Goal: Task Accomplishment & Management: Use online tool/utility

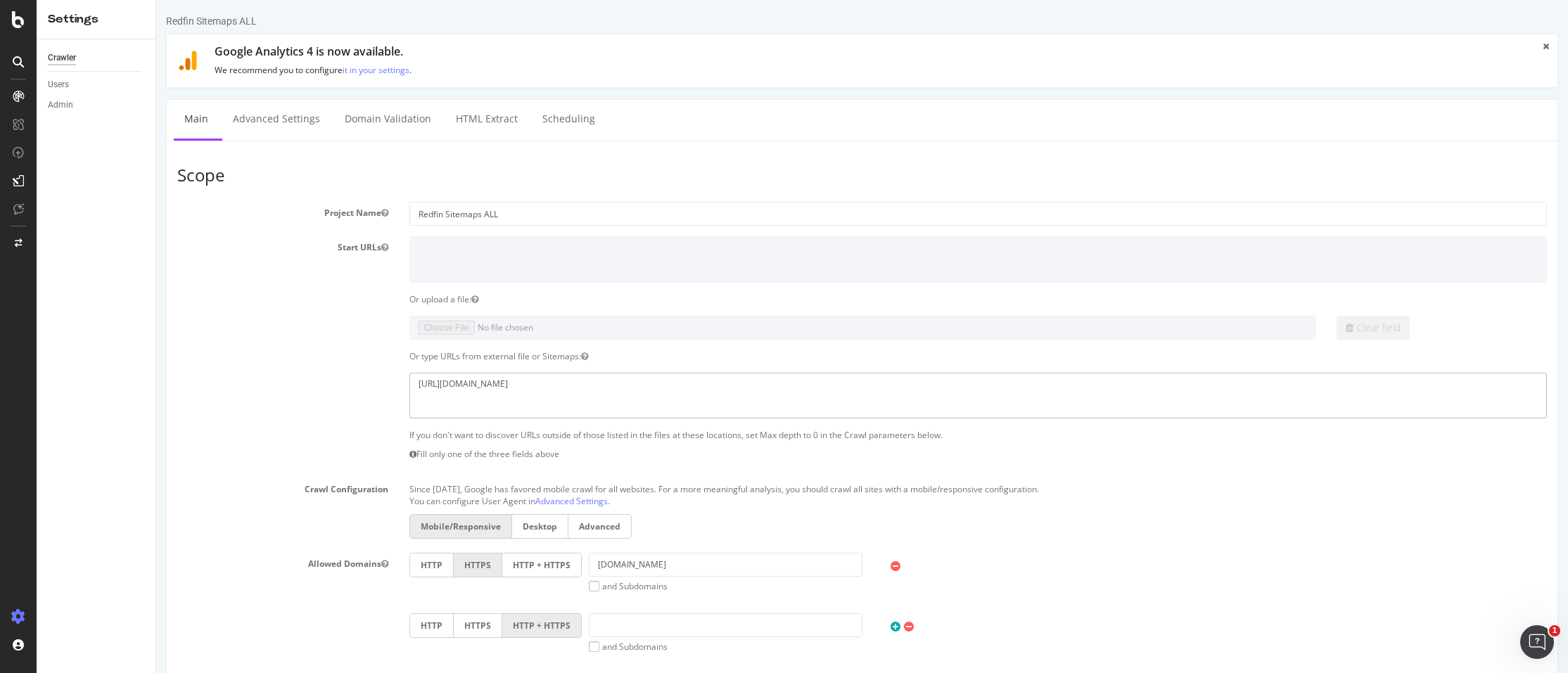
drag, startPoint x: 636, startPoint y: 384, endPoint x: 323, endPoint y: 370, distance: 313.3
click at [323, 370] on section "Project Name Redfin Sitemaps ALL Start URLs Or upload a file: Clear field Or ty…" at bounding box center [862, 491] width 1370 height 579
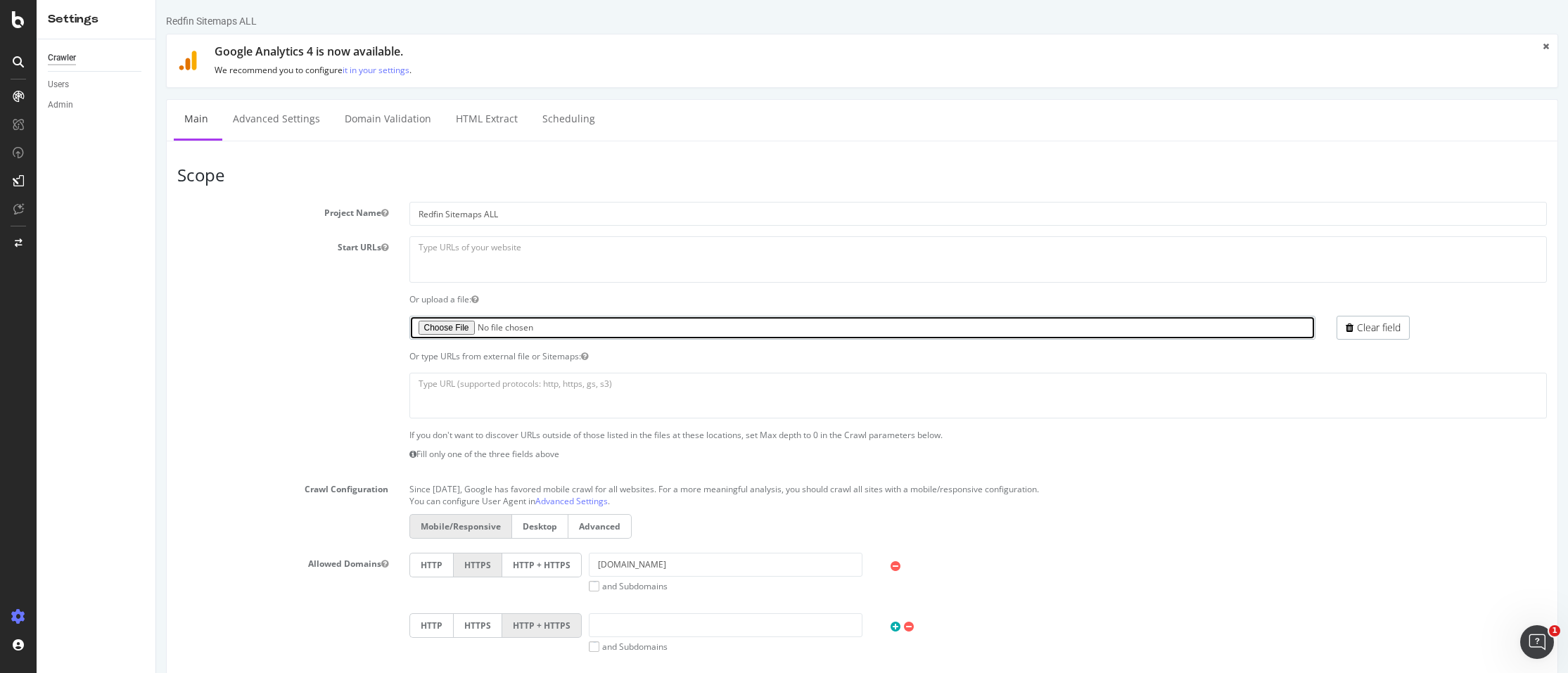
click at [455, 325] on input "file" at bounding box center [862, 328] width 906 height 24
type input "C:\fakepath\redfin_botify_urls_part01.txt.gz"
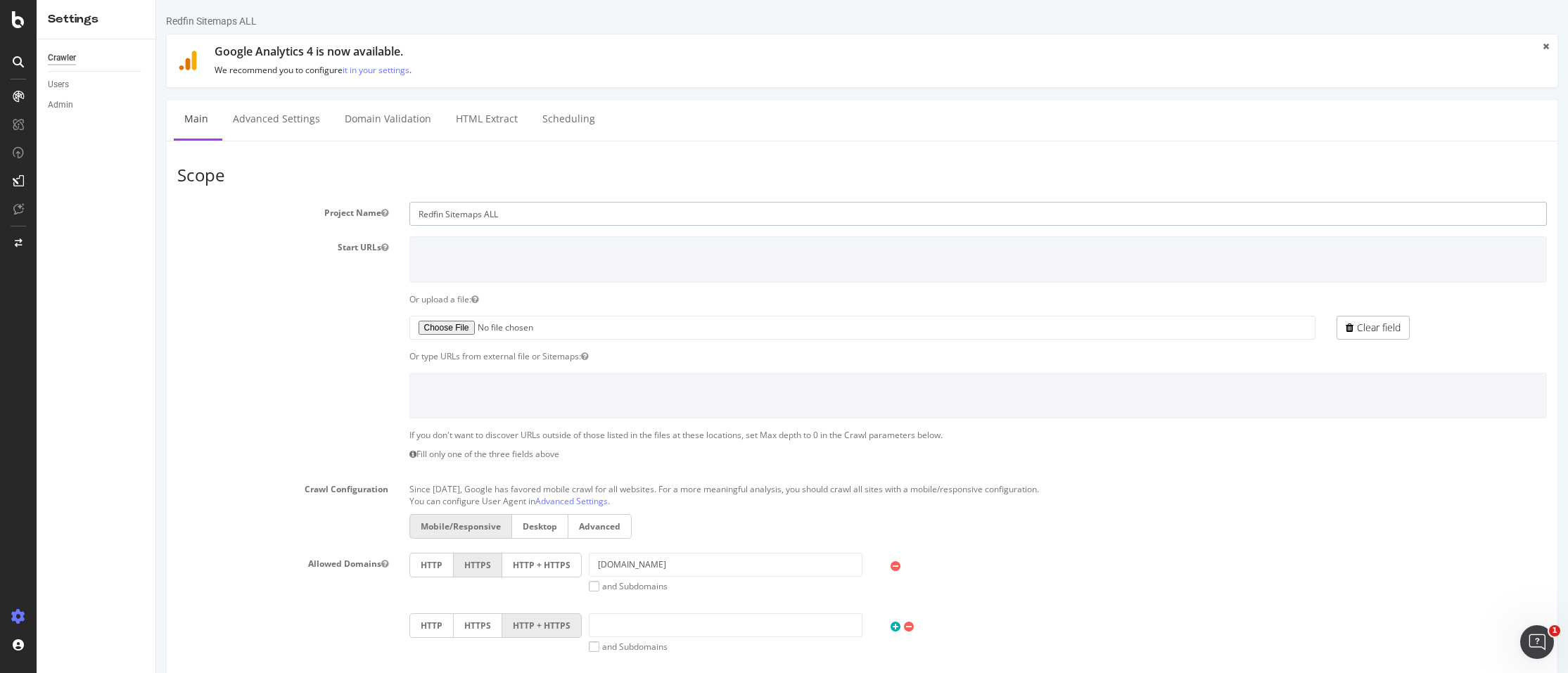
click at [444, 214] on input "Redfin Sitemaps ALL" at bounding box center [979, 214] width 1138 height 24
drag, startPoint x: 493, startPoint y: 214, endPoint x: 505, endPoint y: 215, distance: 12.0
click at [500, 214] on input "Redfin Sitemaps ALL" at bounding box center [979, 214] width 1138 height 24
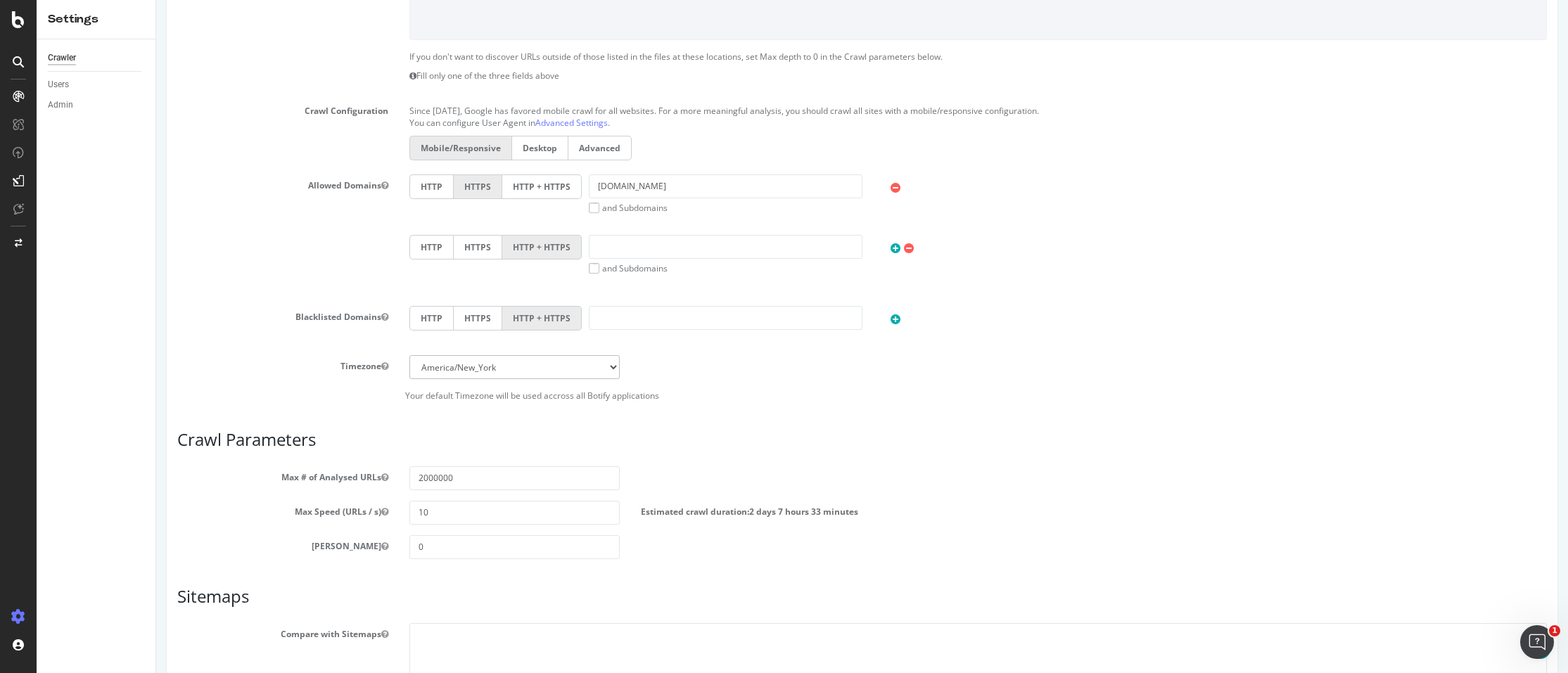
scroll to position [515, 0]
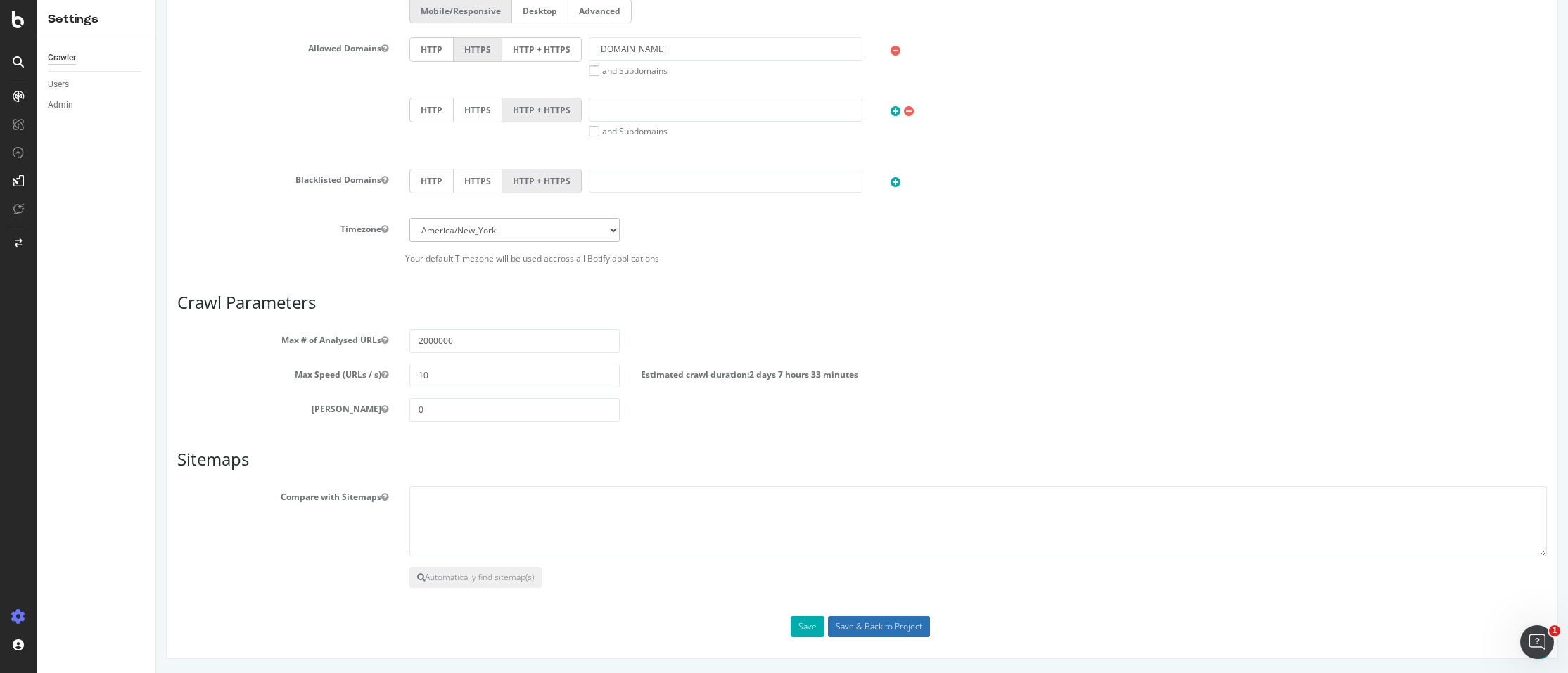
type input "Redfin Sitemaps All Listings"
click at [880, 624] on input "Save & Back to Project" at bounding box center [879, 626] width 102 height 21
click at [881, 633] on div "Save Save & Back to Project" at bounding box center [862, 626] width 1391 height 21
click at [881, 632] on div "Save Save & Back to Project" at bounding box center [862, 626] width 1391 height 21
click at [808, 629] on button "Save" at bounding box center [807, 626] width 34 height 21
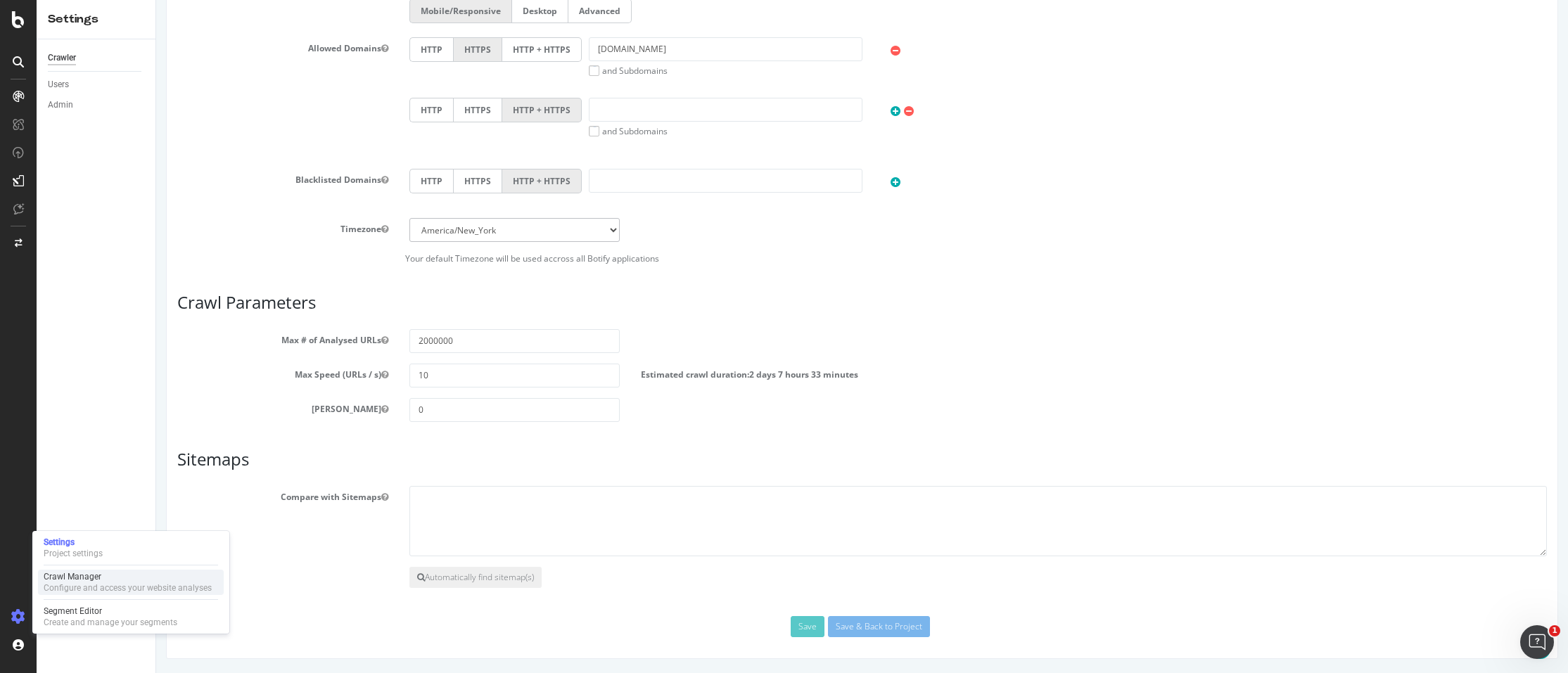
click at [50, 590] on div "Configure and access your website analyses" at bounding box center [128, 588] width 168 height 11
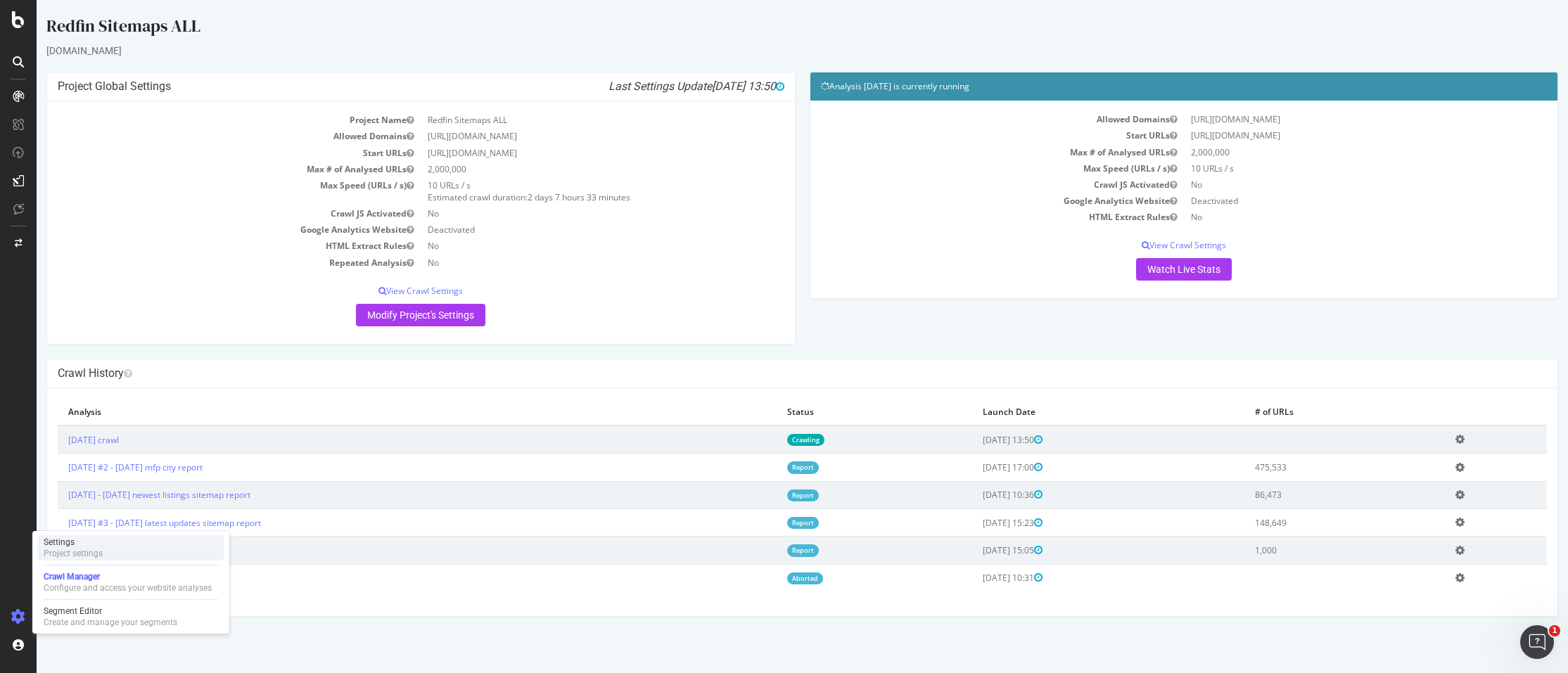
click at [87, 544] on div "Settings" at bounding box center [73, 542] width 59 height 11
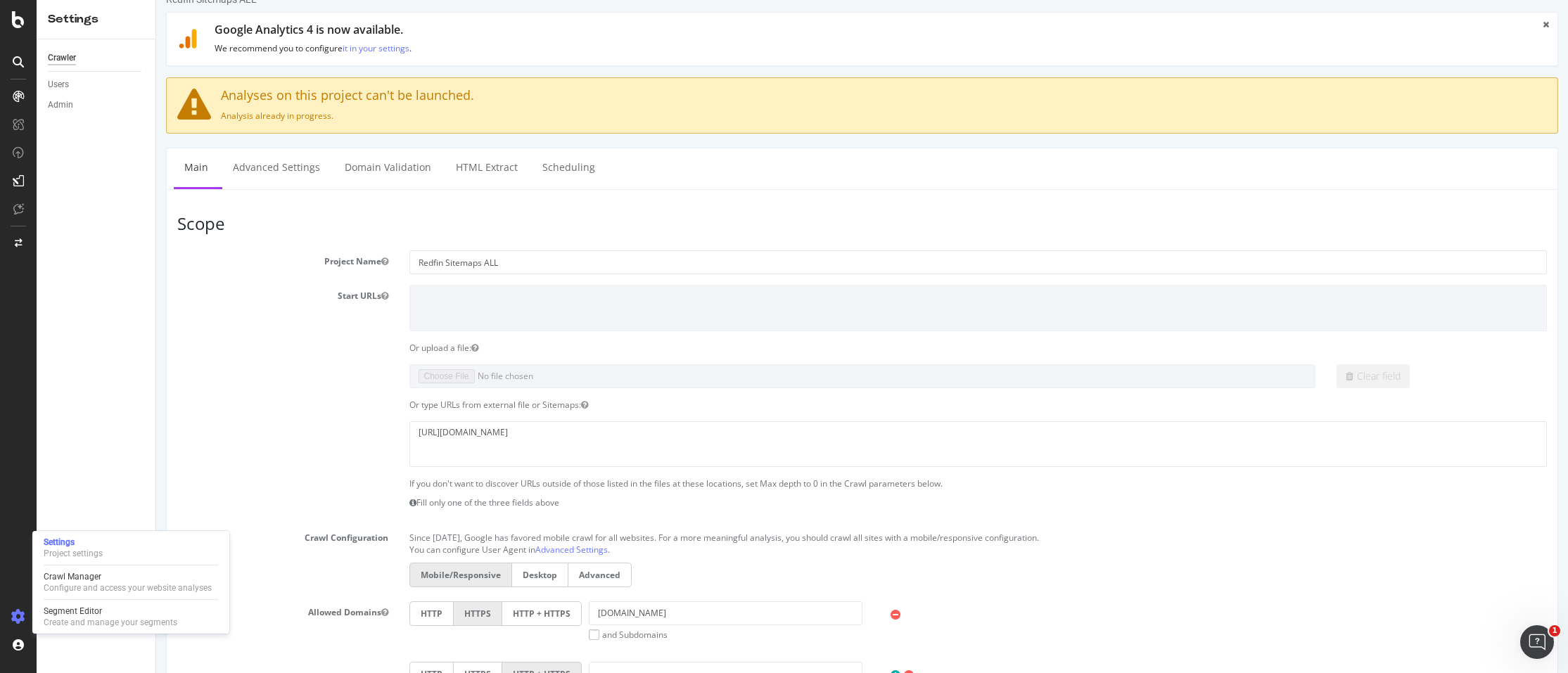
scroll to position [19, 0]
click at [104, 437] on div "Crawler Users Admin" at bounding box center [96, 356] width 119 height 634
click at [15, 24] on icon at bounding box center [18, 19] width 12 height 17
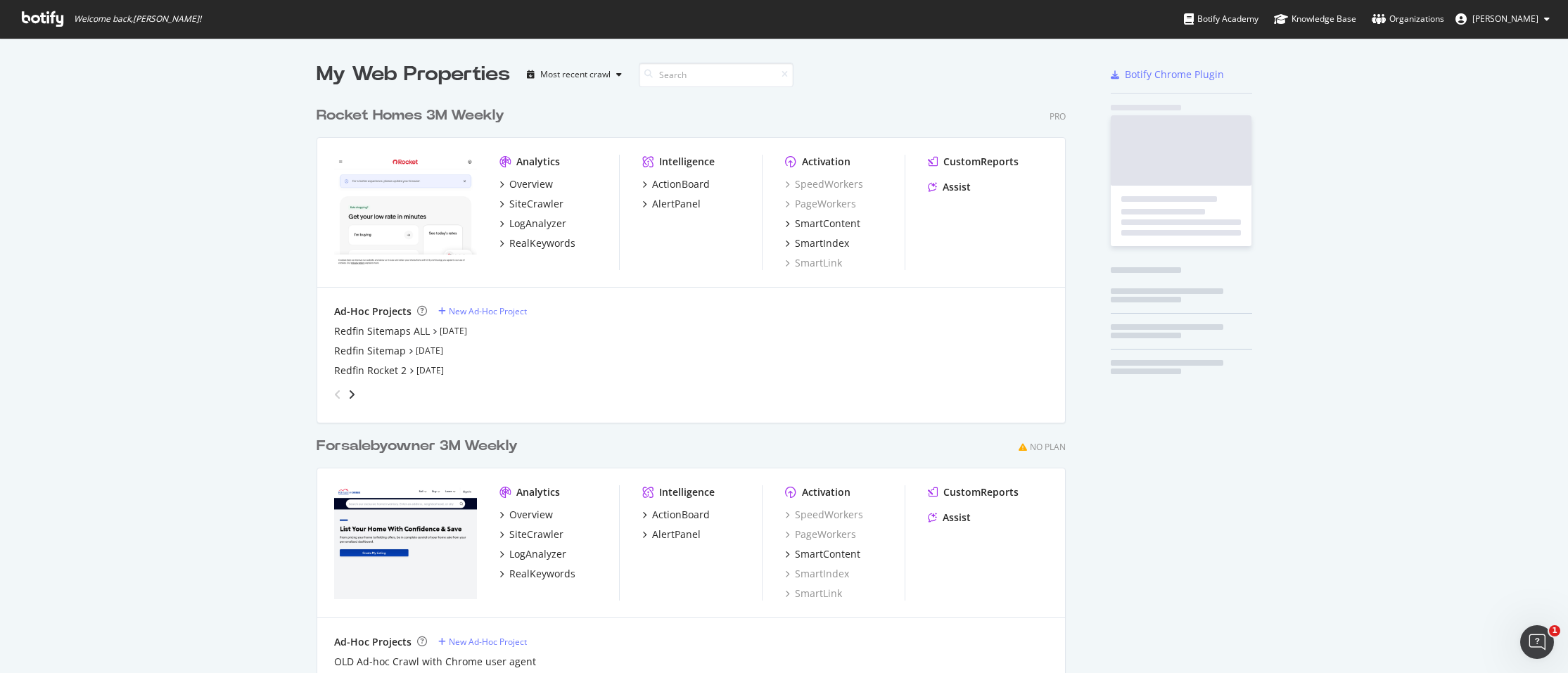
scroll to position [663, 1547]
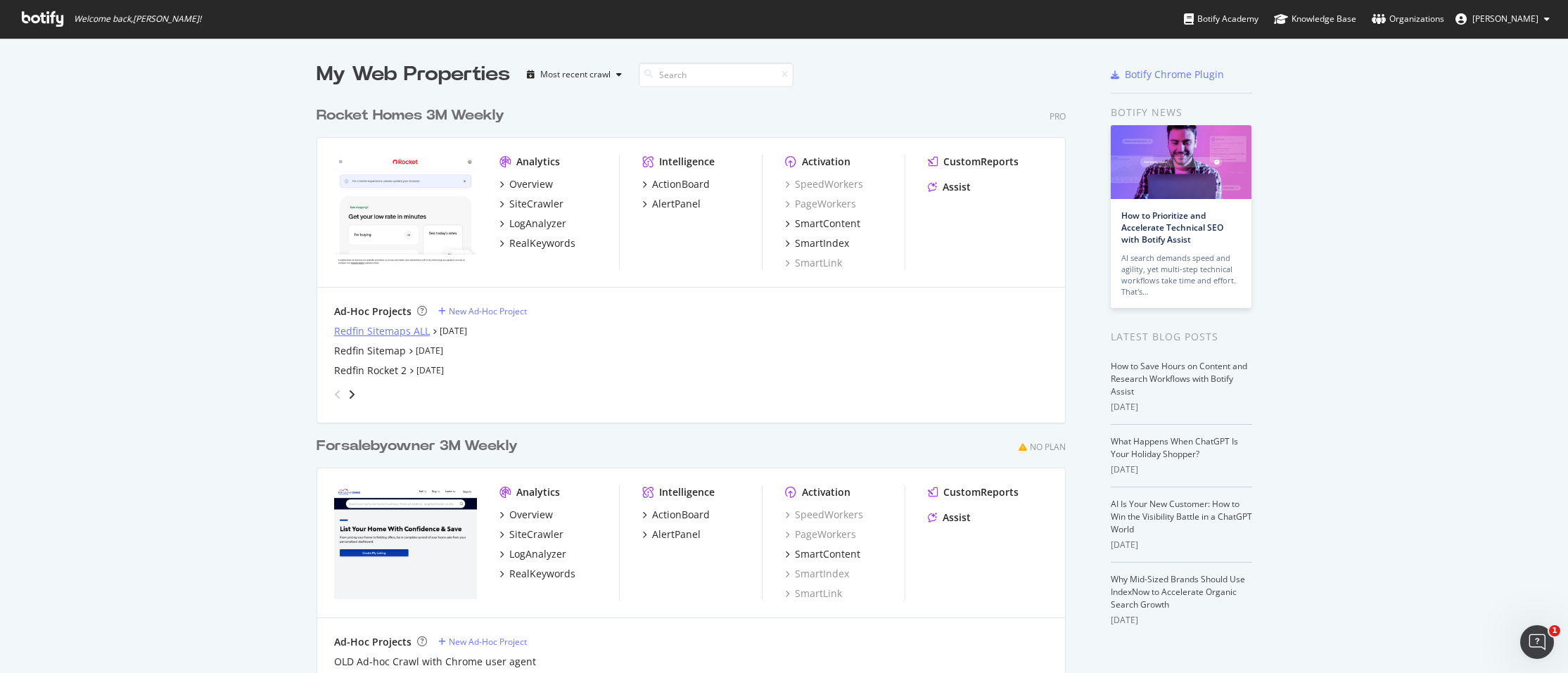
click at [334, 332] on div "Redfin Sitemaps ALL" at bounding box center [382, 331] width 96 height 14
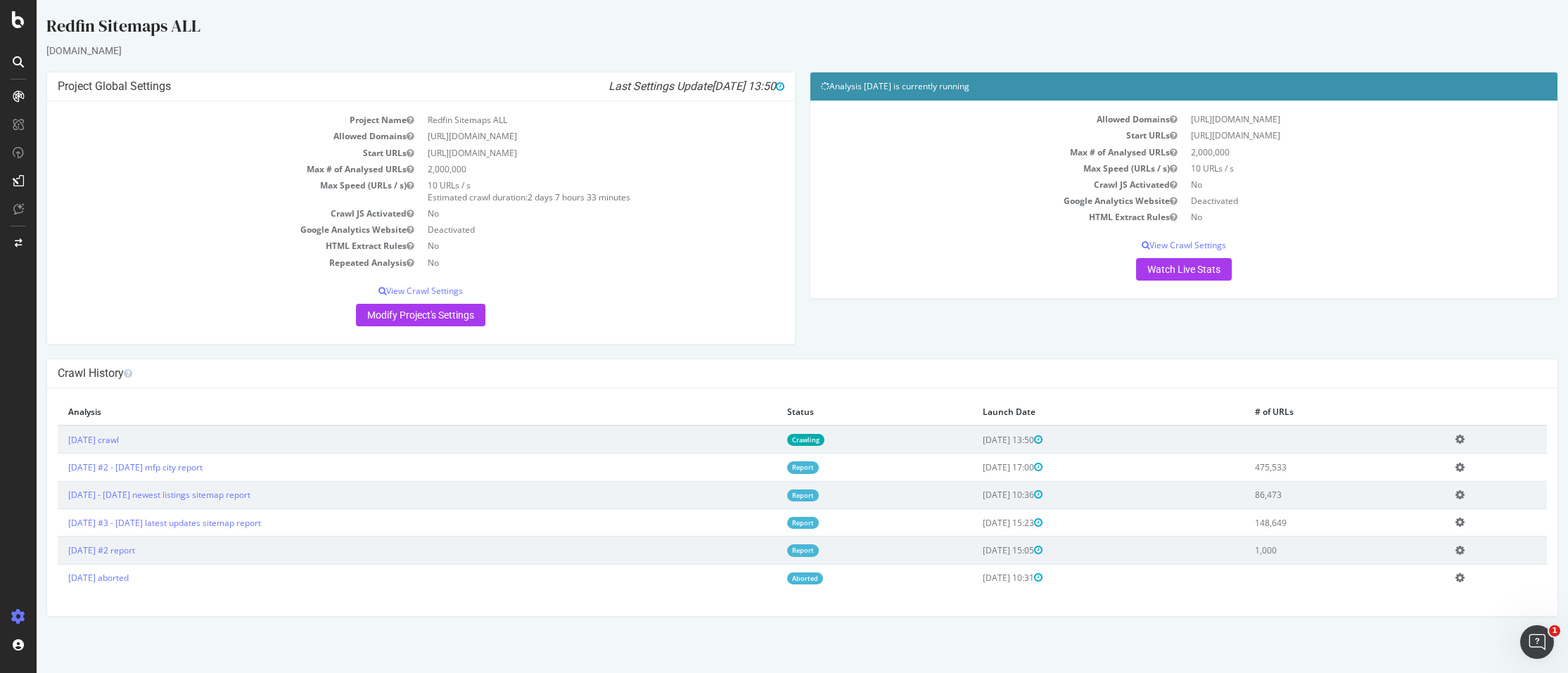
click at [628, 438] on td "2025 Sep. 9th crawl" at bounding box center [417, 440] width 719 height 28
click at [119, 440] on link "2025 Sep. 9th crawl" at bounding box center [94, 440] width 51 height 12
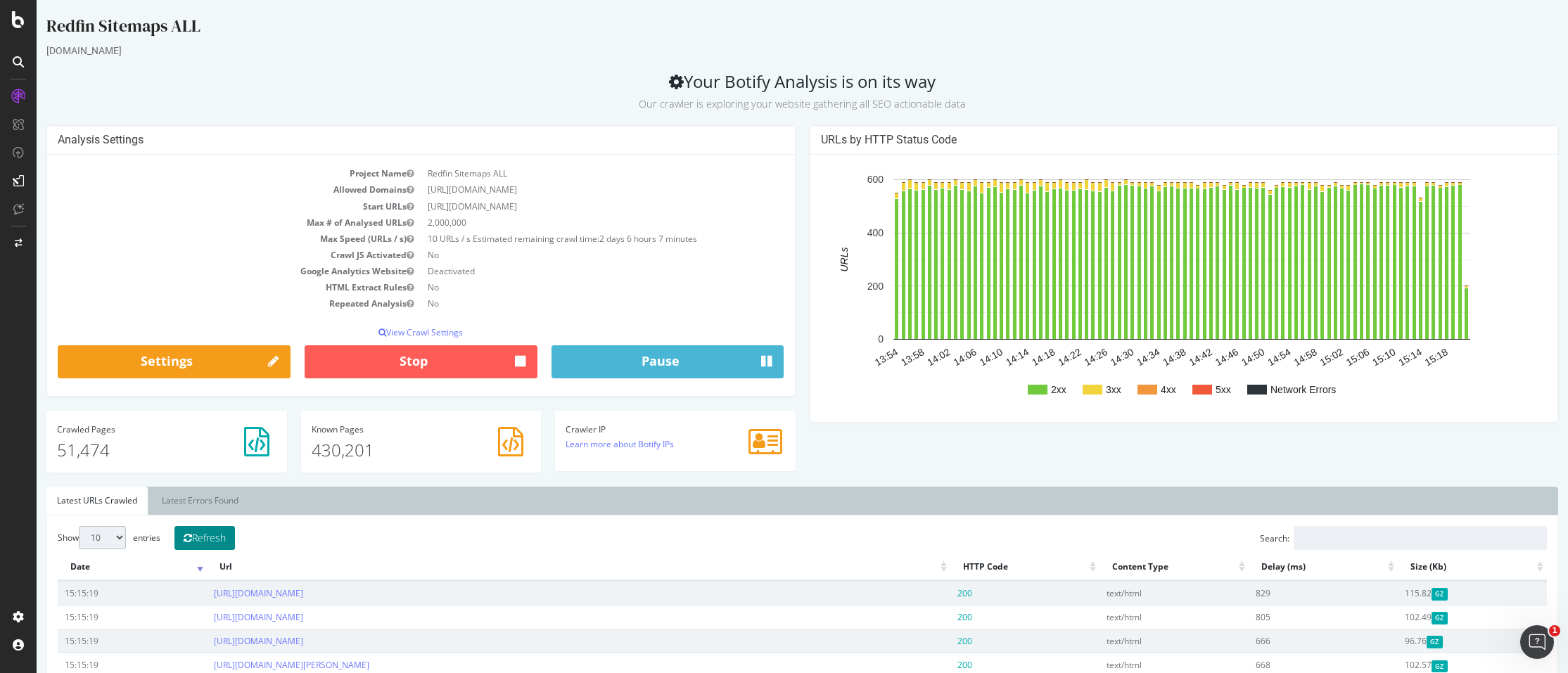
click at [205, 536] on button "Refresh" at bounding box center [205, 538] width 61 height 24
